Goal: Answer question/provide support

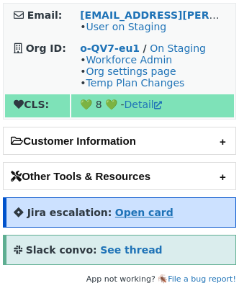
click at [140, 209] on strong "Open card" at bounding box center [144, 213] width 58 height 12
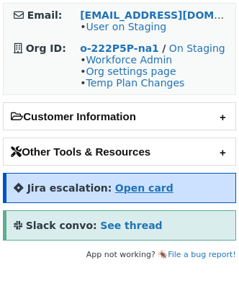
click at [115, 185] on strong "Open card" at bounding box center [144, 188] width 58 height 12
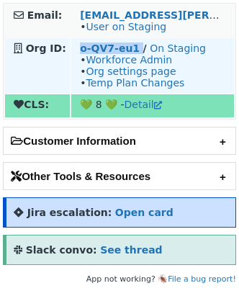
drag, startPoint x: 76, startPoint y: 46, endPoint x: 135, endPoint y: 52, distance: 60.0
click at [135, 52] on td "o-QV7-eu1 / On Staging • Workforce Admin • Org settings page • Temp Plan Changes" at bounding box center [152, 65] width 163 height 55
copy td "o-QV7-eu1"
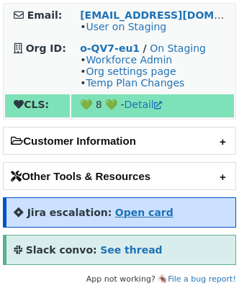
click at [115, 210] on strong "Open card" at bounding box center [144, 213] width 58 height 12
